Goal: Transaction & Acquisition: Subscribe to service/newsletter

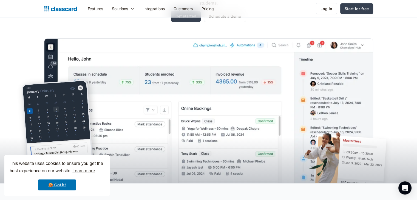
scroll to position [88, 0]
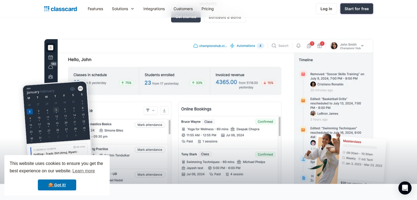
click at [367, 8] on div "Start for free" at bounding box center [357, 9] width 24 height 6
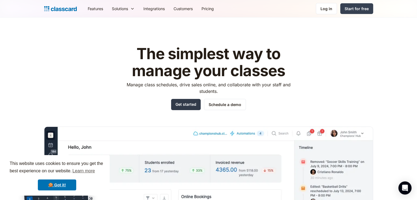
click at [185, 107] on link "Get started" at bounding box center [186, 104] width 30 height 11
